Goal: Task Accomplishment & Management: Use online tool/utility

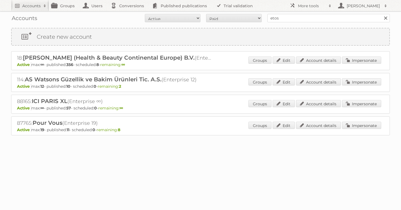
type input "etos"
click at [381, 14] on input "Search" at bounding box center [385, 18] width 8 height 8
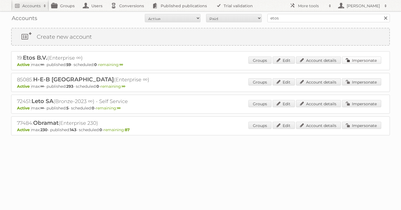
click at [361, 61] on link "Impersonate" at bounding box center [361, 60] width 39 height 7
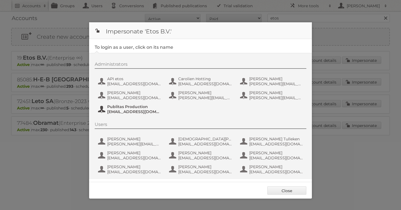
click at [131, 112] on span "[EMAIL_ADDRESS][DOMAIN_NAME]" at bounding box center [134, 111] width 54 height 5
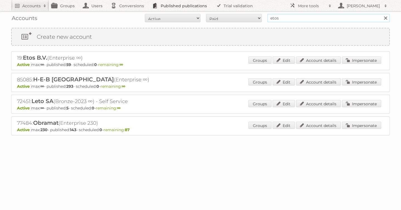
drag, startPoint x: 281, startPoint y: 18, endPoint x: 206, endPoint y: 2, distance: 77.3
click at [206, 2] on body "Accounts Search Advanced Search Create new account Groups Users Conversions Pub…" at bounding box center [200, 105] width 401 height 210
type input "lidl be"
click at [381, 14] on input "Search" at bounding box center [385, 18] width 8 height 8
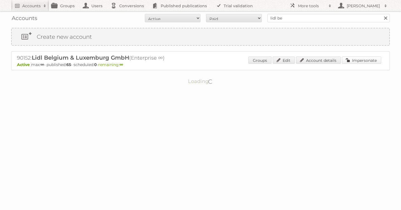
click at [356, 60] on link "Impersonate" at bounding box center [361, 60] width 39 height 7
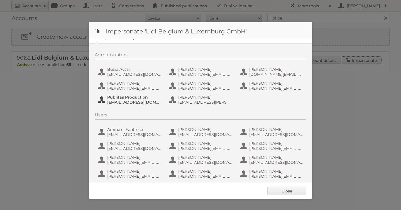
scroll to position [11, 0]
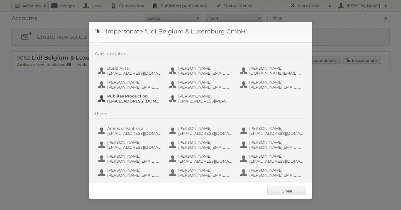
click at [140, 102] on span "fs+LidlBE@publitas.com" at bounding box center [134, 101] width 54 height 5
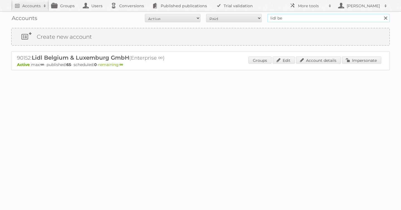
drag, startPoint x: 294, startPoint y: 19, endPoint x: 190, endPoint y: 18, distance: 104.1
click at [190, 18] on form "All Active Expired Pending All Paid Trials Self service lidl be Search" at bounding box center [200, 18] width 379 height 8
type input "r"
type input "etos"
click at [381, 14] on input "Search" at bounding box center [385, 18] width 8 height 8
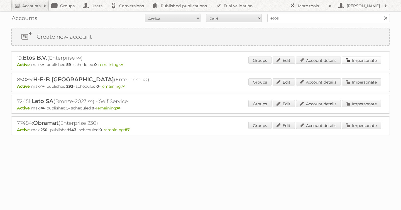
click at [354, 61] on link "Impersonate" at bounding box center [361, 60] width 39 height 7
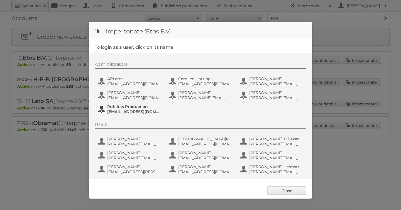
click at [121, 107] on span "Publitas Production" at bounding box center [134, 106] width 54 height 5
